Goal: Task Accomplishment & Management: Manage account settings

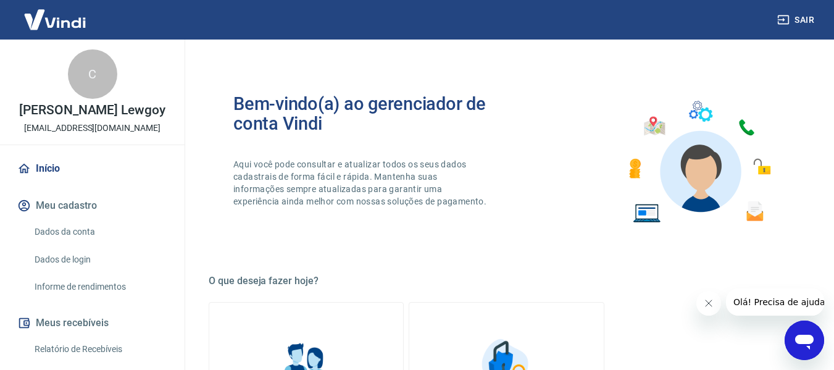
click at [48, 182] on link "Início" at bounding box center [92, 168] width 155 height 27
click at [78, 182] on link "Início" at bounding box center [92, 168] width 155 height 27
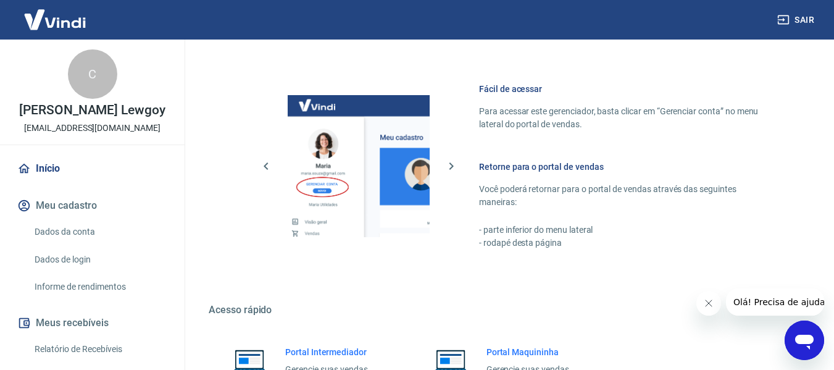
scroll to position [617, 0]
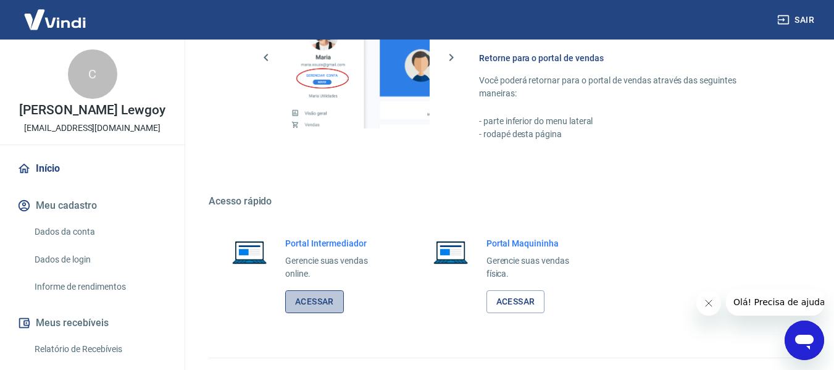
click at [311, 301] on link "Acessar" at bounding box center [314, 301] width 59 height 23
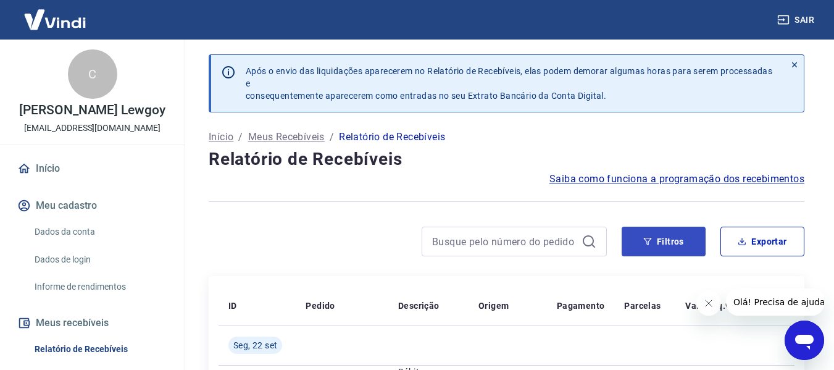
drag, startPoint x: 708, startPoint y: 249, endPoint x: 678, endPoint y: 248, distance: 30.3
click at [707, 250] on div "Filtros Exportar" at bounding box center [713, 242] width 183 height 30
click at [674, 248] on button "Filtros" at bounding box center [664, 242] width 84 height 30
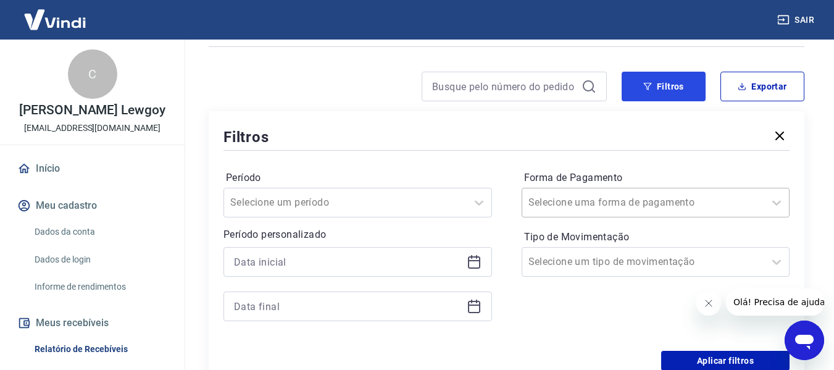
scroll to position [185, 0]
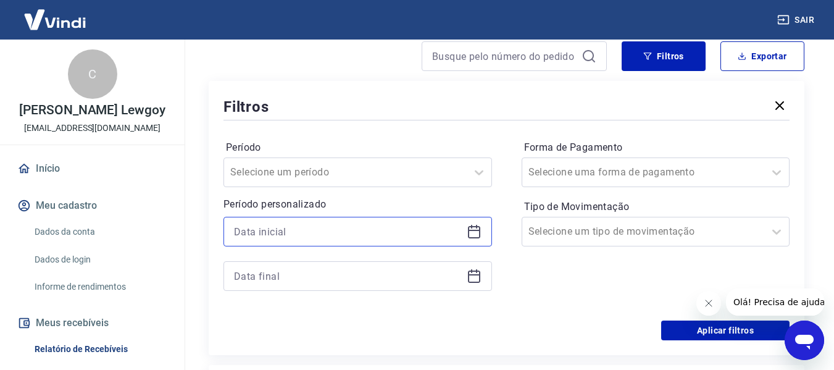
click at [301, 228] on input at bounding box center [348, 231] width 228 height 19
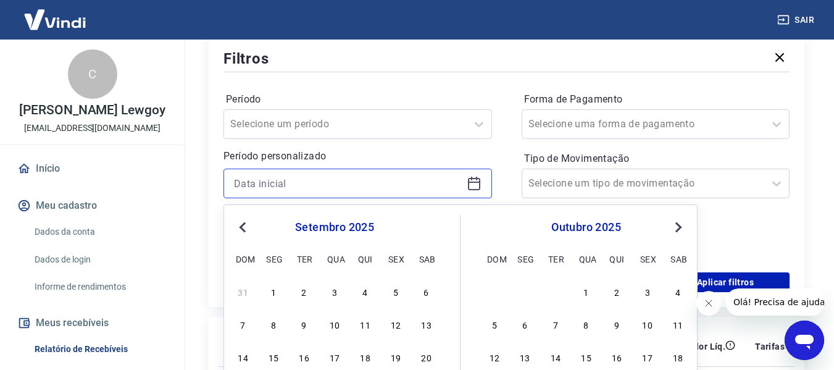
scroll to position [247, 0]
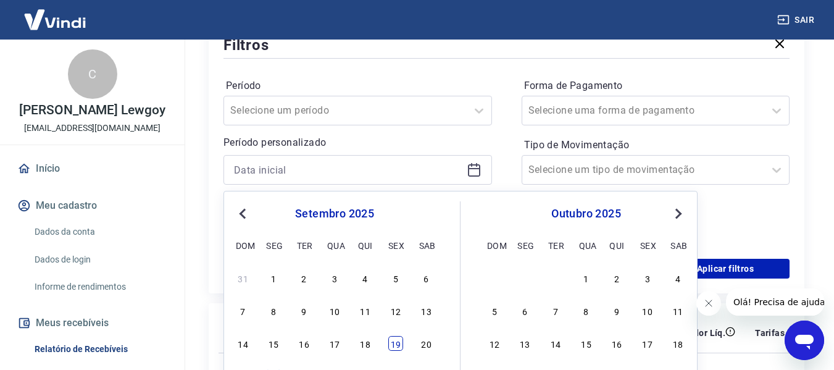
click at [395, 342] on div "19" at bounding box center [395, 343] width 15 height 15
type input "[DATE]"
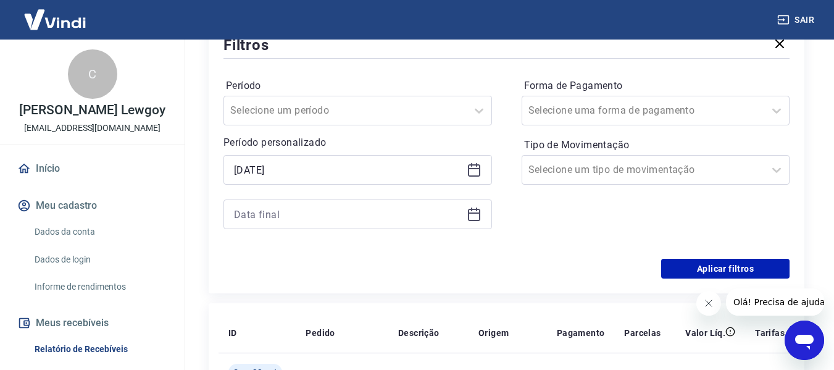
click at [467, 216] on icon at bounding box center [474, 214] width 15 height 15
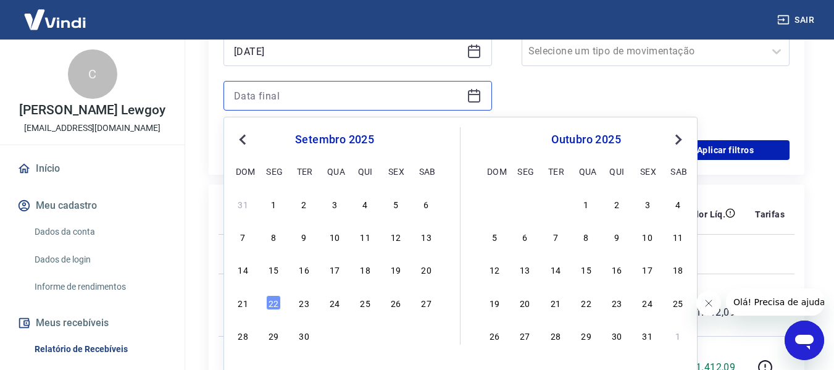
scroll to position [370, 0]
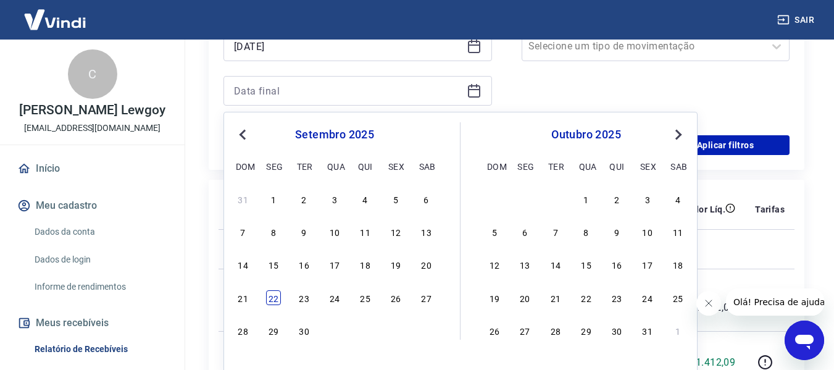
click at [274, 296] on div "22" at bounding box center [273, 297] width 15 height 15
type input "[DATE]"
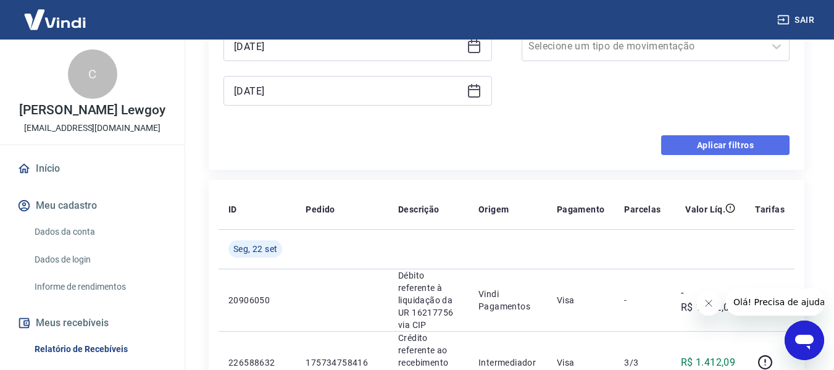
click at [755, 146] on button "Aplicar filtros" at bounding box center [725, 145] width 128 height 20
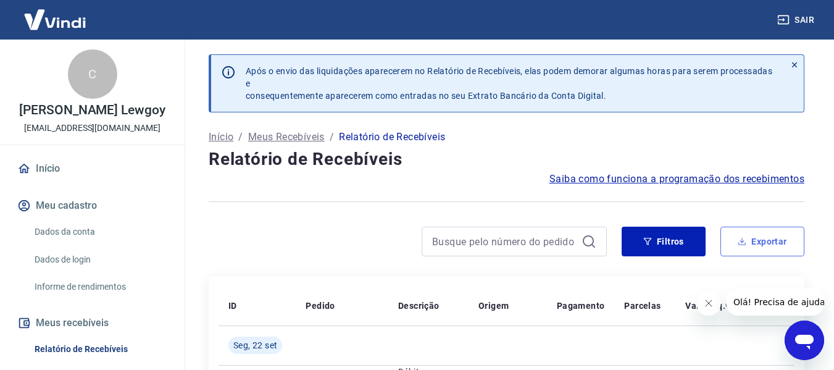
click at [745, 240] on icon "button" at bounding box center [742, 241] width 9 height 9
type input "[DATE]"
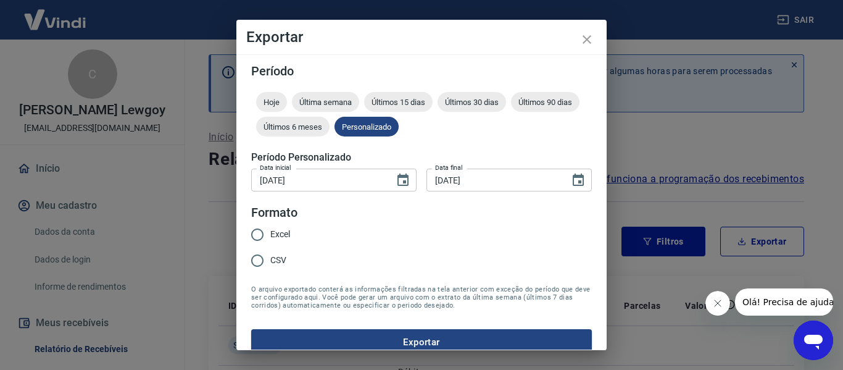
click at [283, 262] on span "CSV" at bounding box center [278, 260] width 16 height 13
click at [270, 262] on input "CSV" at bounding box center [258, 261] width 26 height 26
radio input "true"
drag, startPoint x: 356, startPoint y: 336, endPoint x: 369, endPoint y: 333, distance: 12.6
click at [357, 336] on button "Exportar" at bounding box center [421, 342] width 341 height 26
